Goal: Navigation & Orientation: Understand site structure

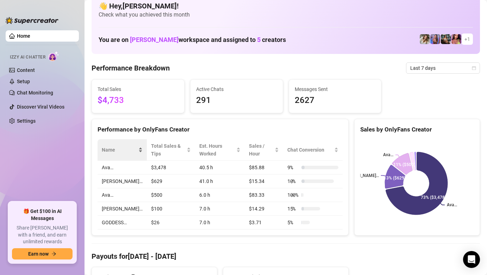
scroll to position [14, 0]
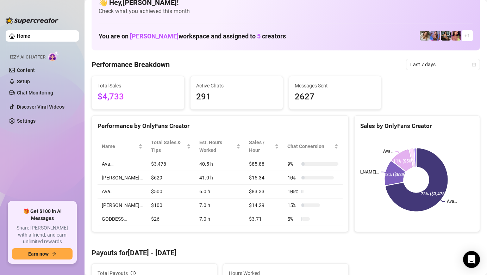
click at [21, 167] on ul "Home Izzy AI Chatter Content Setup Chat Monitoring Discover Viral Videos Settin…" at bounding box center [42, 112] width 73 height 171
